Goal: Task Accomplishment & Management: Manage account settings

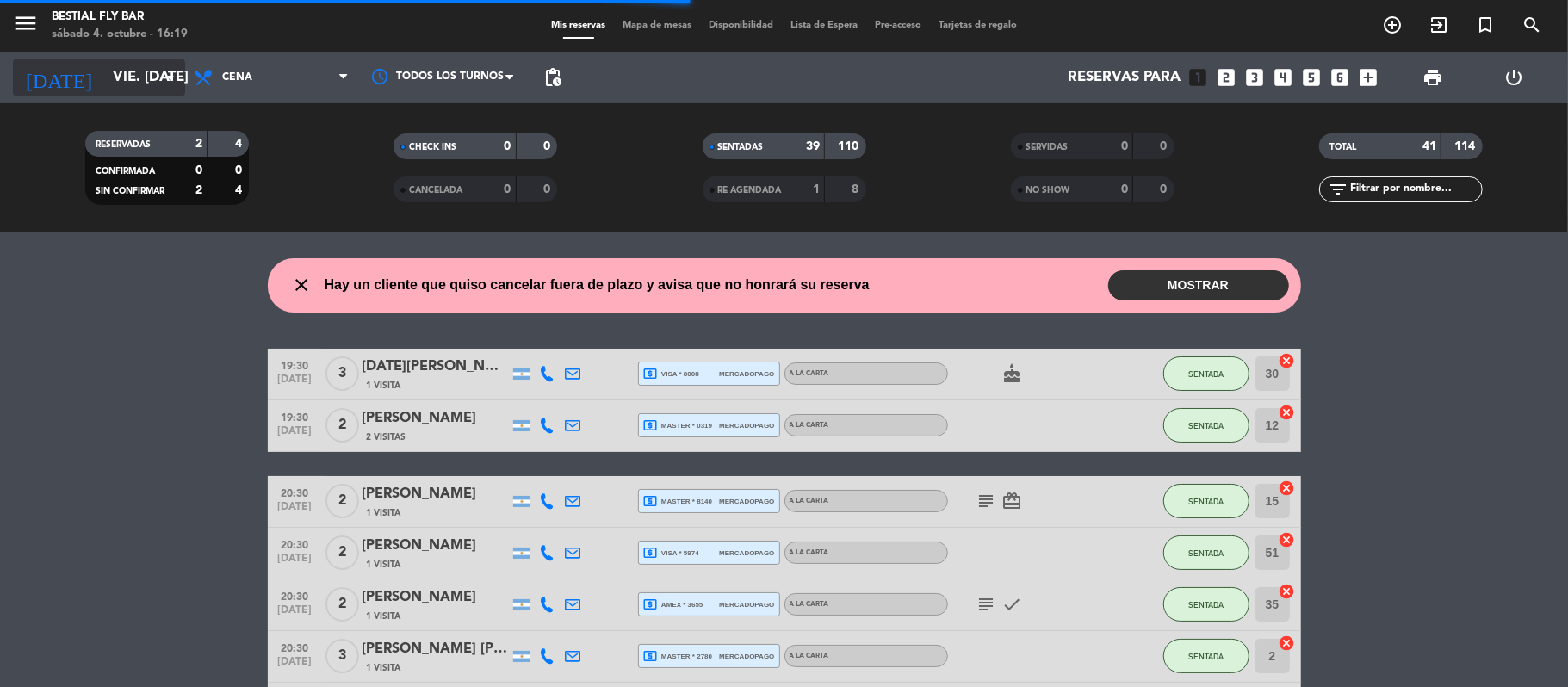
click at [173, 71] on icon "arrow_drop_down" at bounding box center [170, 77] width 21 height 21
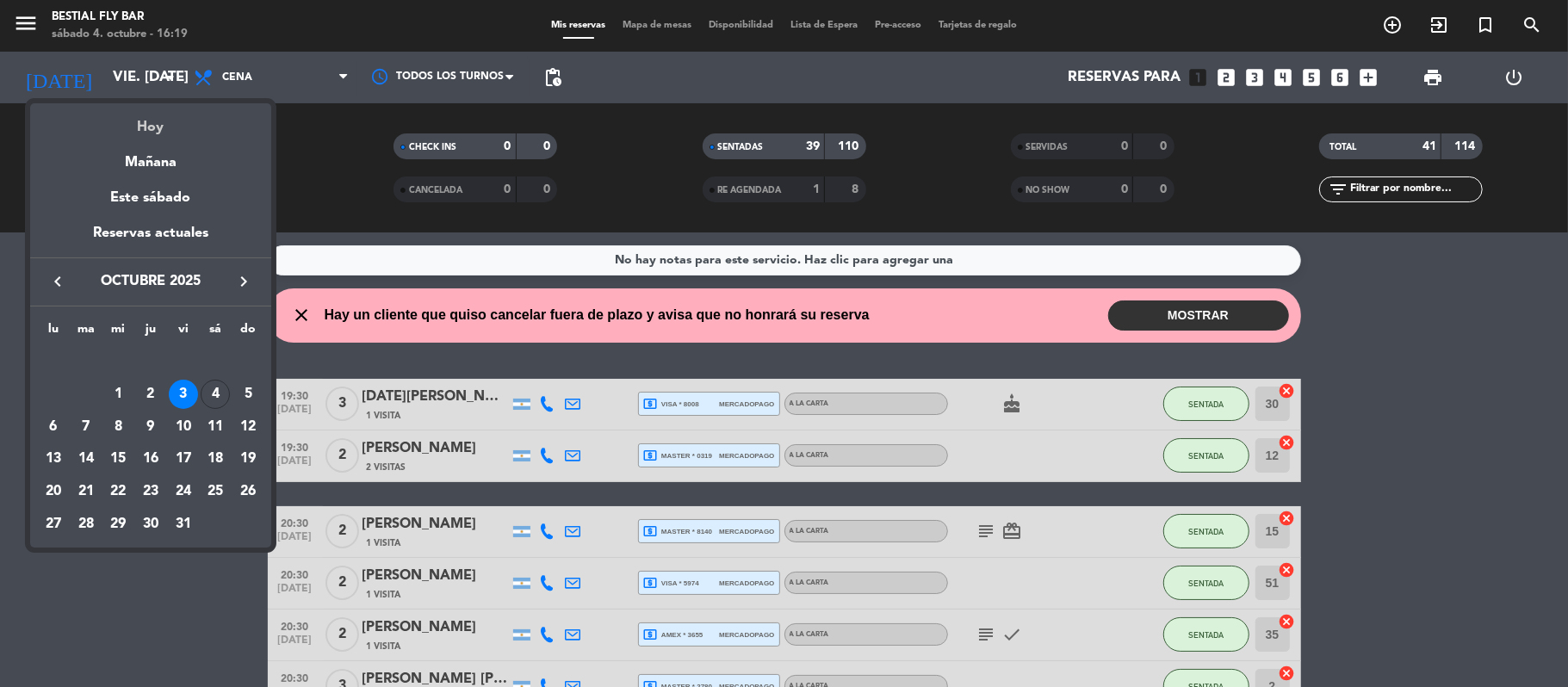
click at [158, 131] on div "Hoy" at bounding box center [150, 121] width 241 height 35
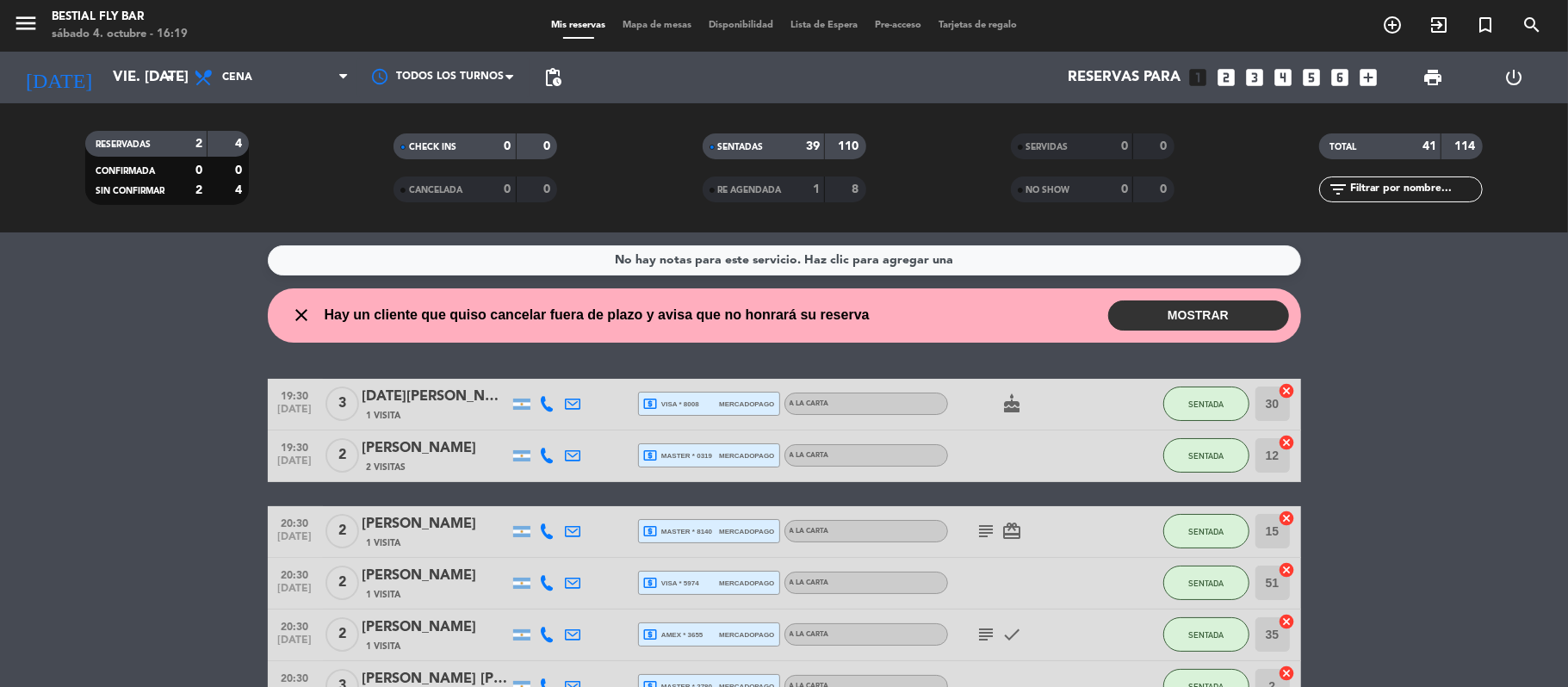
type input "sáb. [DATE]"
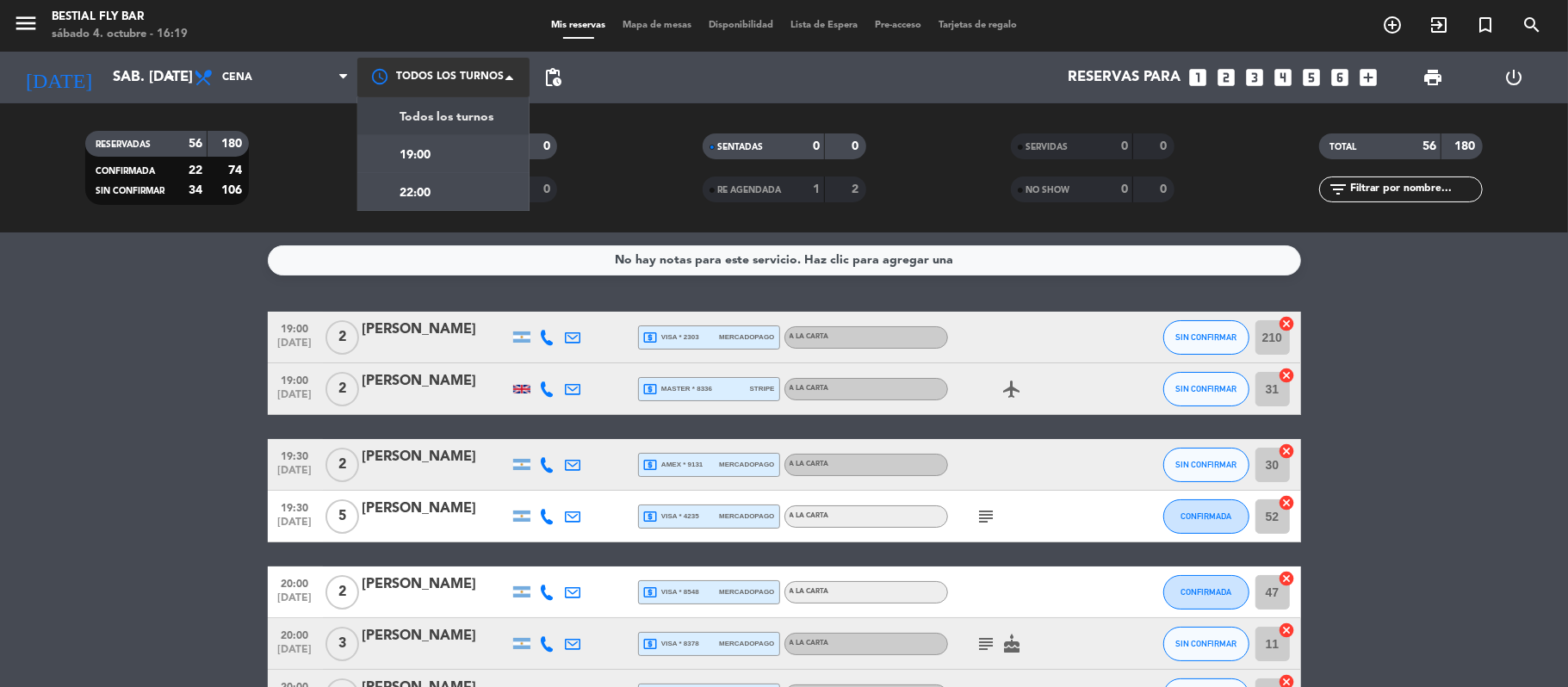
click at [506, 76] on span at bounding box center [513, 77] width 17 height 17
click at [444, 152] on div "19:00" at bounding box center [443, 154] width 173 height 38
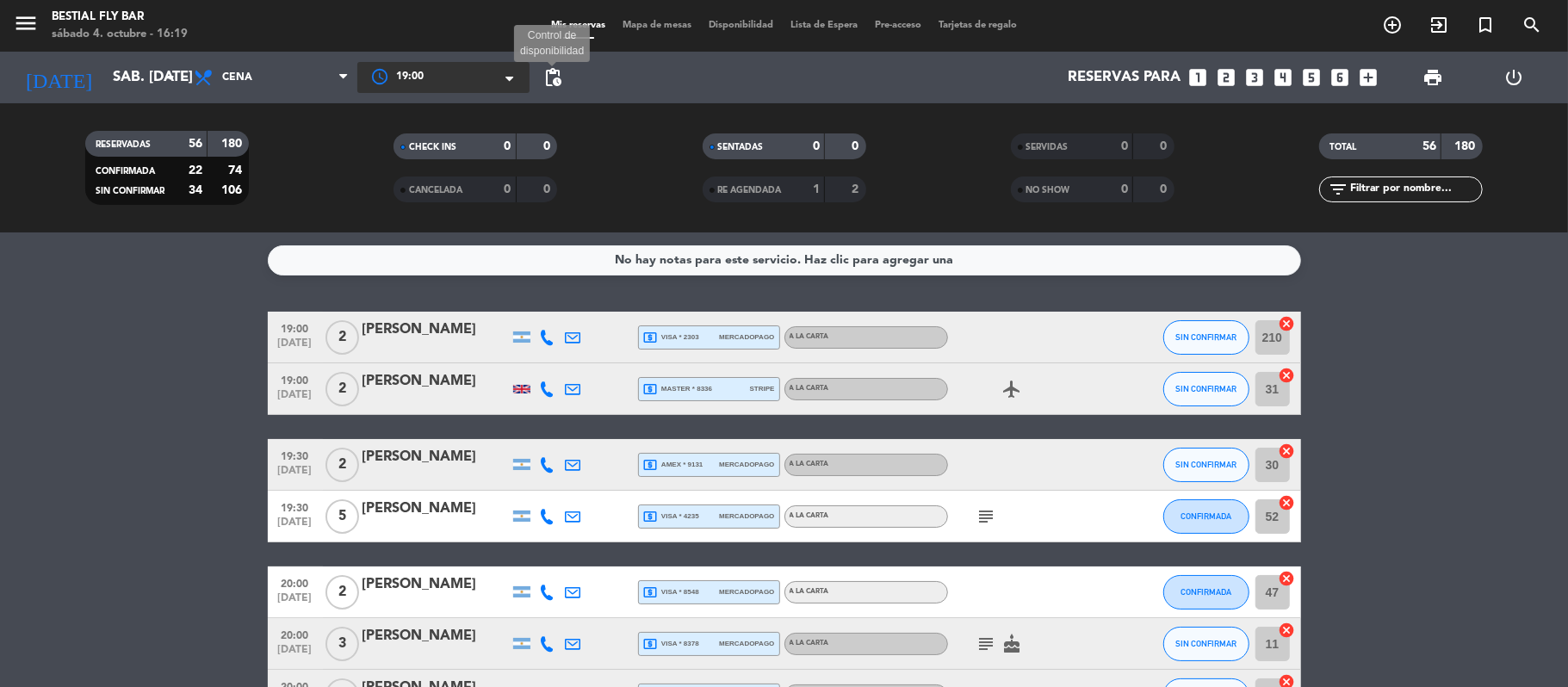
click at [552, 74] on span "pending_actions" at bounding box center [552, 77] width 21 height 21
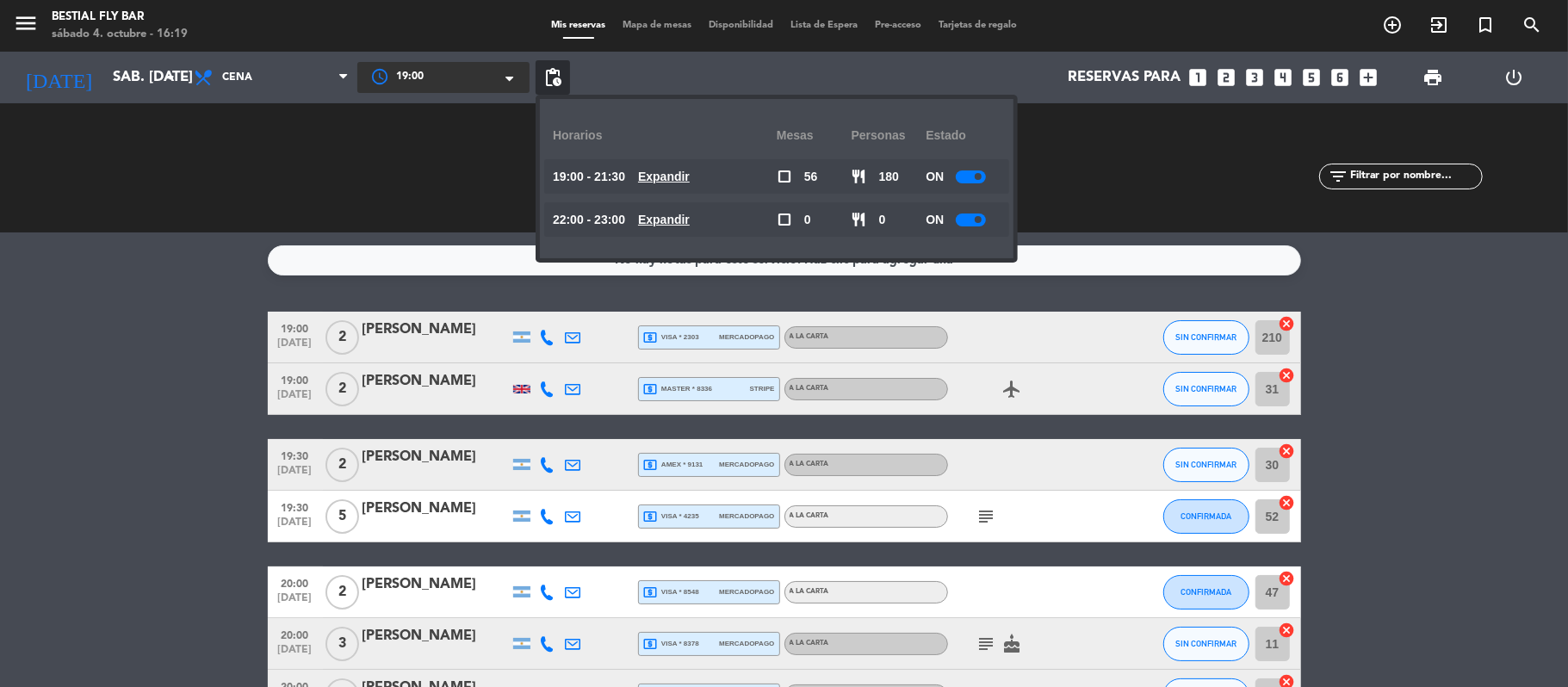
click at [973, 171] on div at bounding box center [970, 177] width 30 height 13
click at [973, 218] on div at bounding box center [970, 220] width 30 height 13
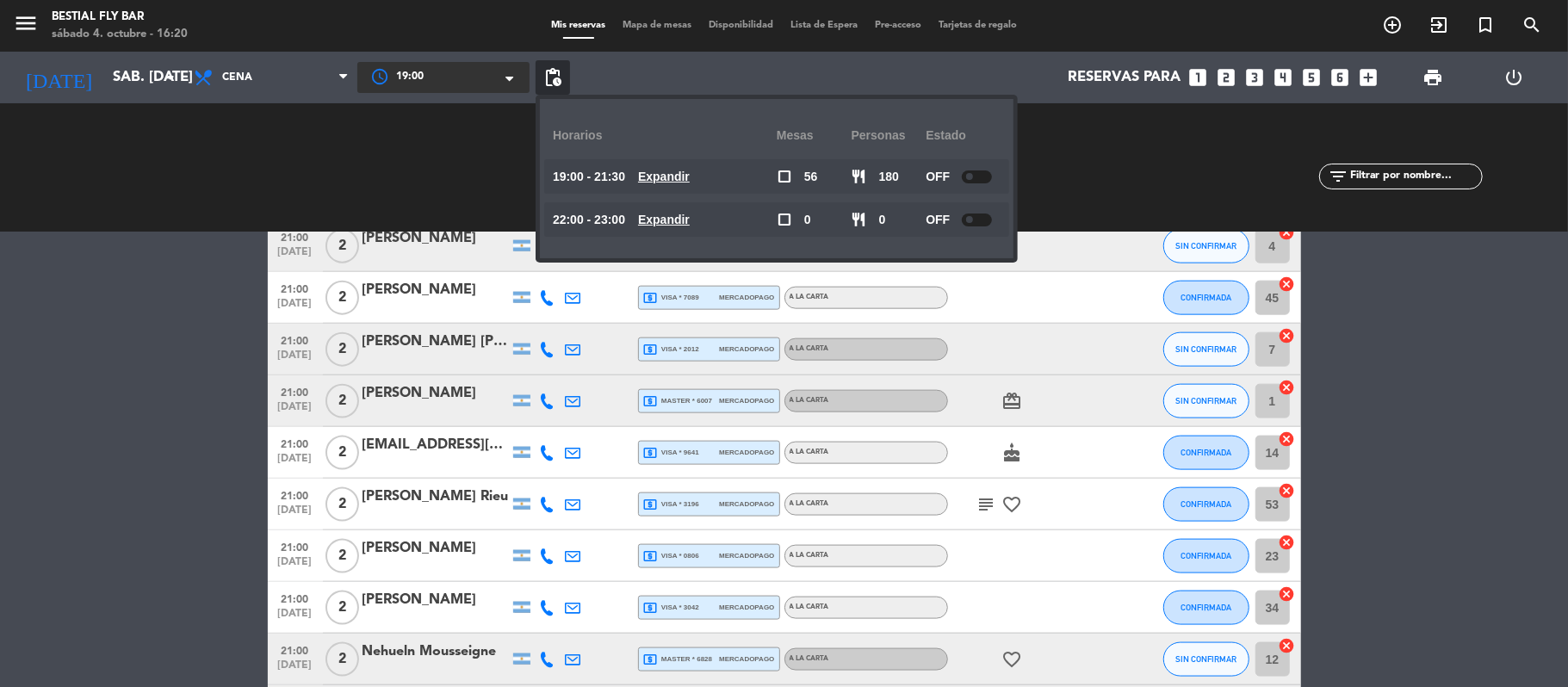
scroll to position [1461, 0]
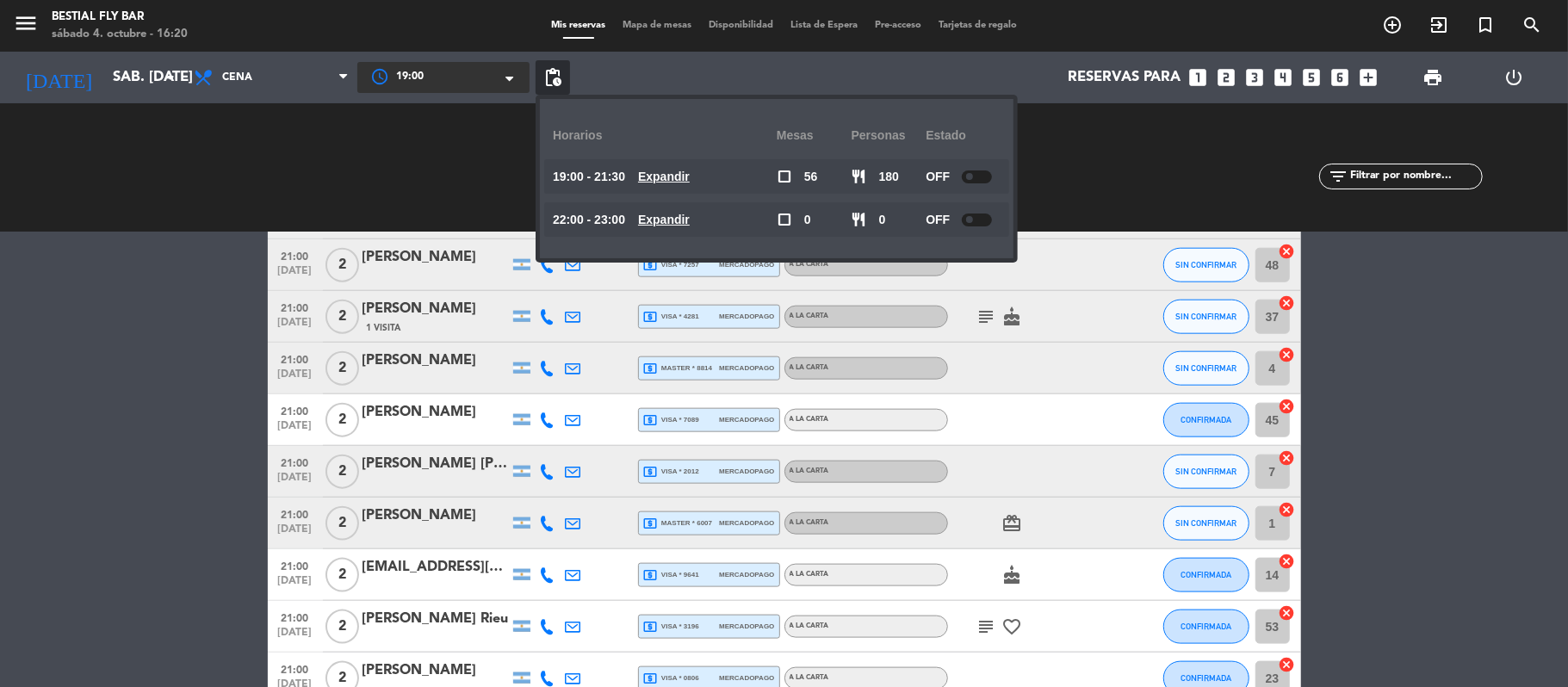
click at [421, 160] on div "CHECK INS 0 0" at bounding box center [475, 167] width 308 height 17
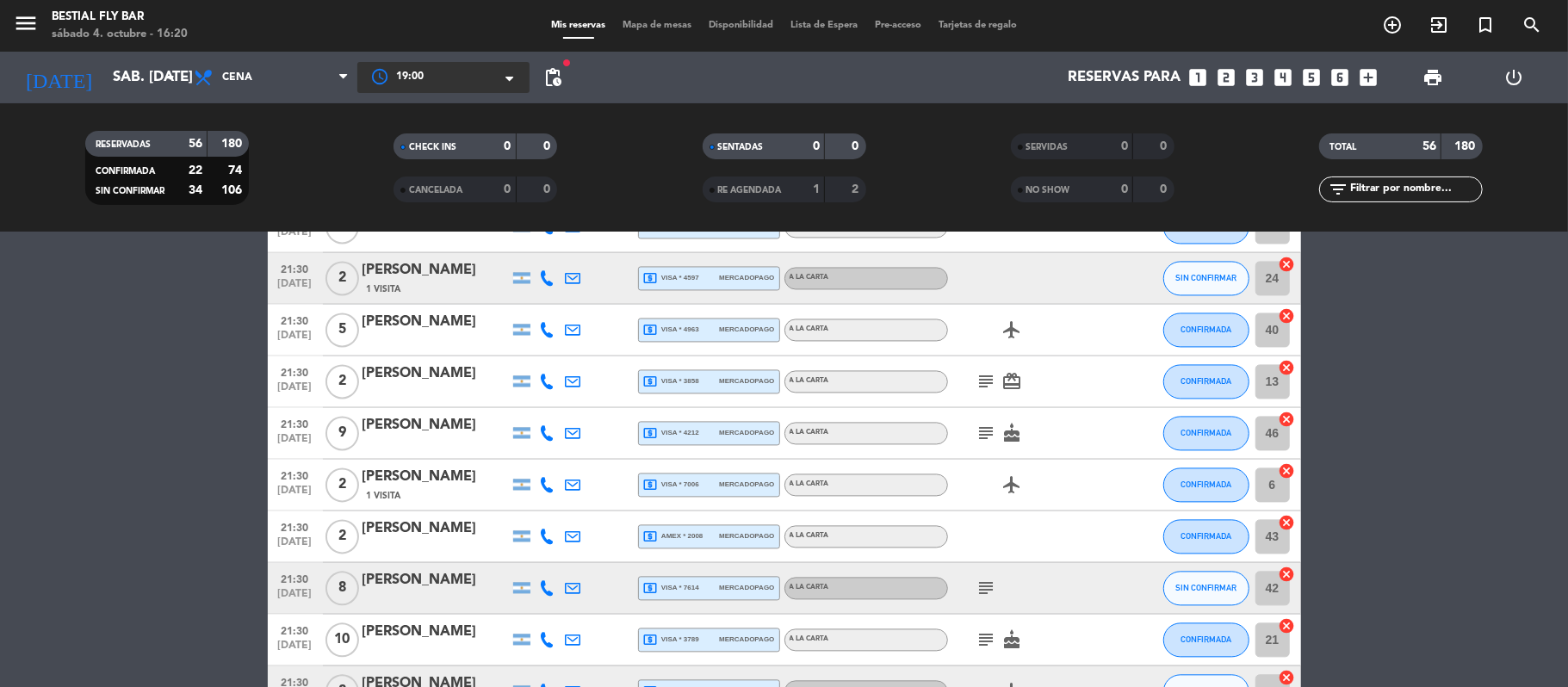
scroll to position [2724, 0]
